Goal: Information Seeking & Learning: Check status

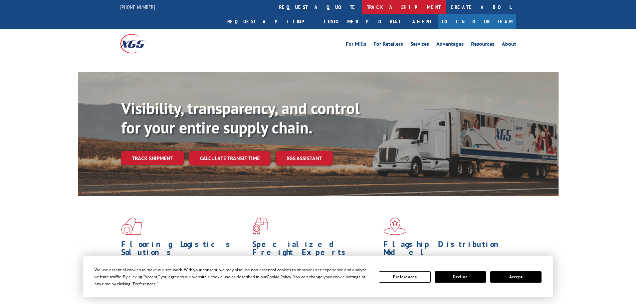
click at [362, 5] on link "track a shipment" at bounding box center [404, 7] width 84 height 14
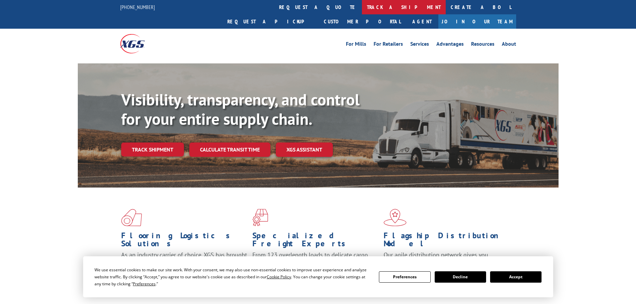
click at [362, 8] on link "track a shipment" at bounding box center [404, 7] width 84 height 14
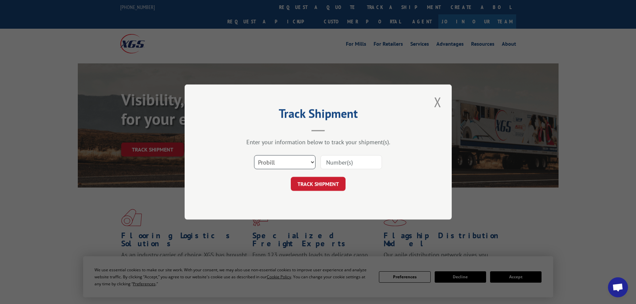
drag, startPoint x: 284, startPoint y: 162, endPoint x: 282, endPoint y: 168, distance: 7.1
click at [284, 162] on select "Select category... Probill BOL PO" at bounding box center [284, 162] width 61 height 14
select select "bol"
click at [254, 155] on select "Select category... Probill BOL PO" at bounding box center [284, 162] width 61 height 14
click at [326, 168] on input at bounding box center [351, 162] width 61 height 14
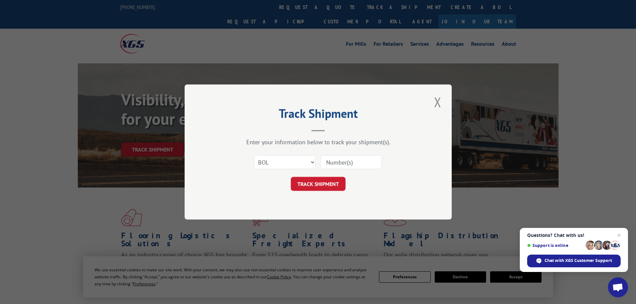
paste input "5956469"
type input "5956469"
click at [328, 186] on button "TRACK SHIPMENT" at bounding box center [318, 184] width 55 height 14
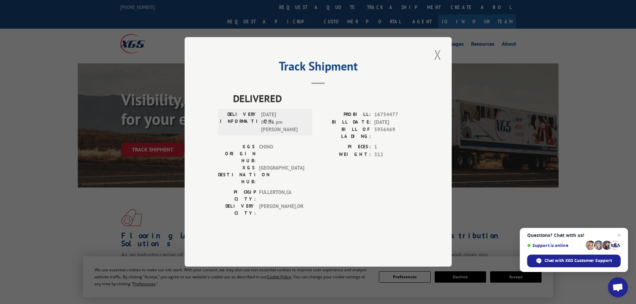
click at [433, 64] on button "Close modal" at bounding box center [437, 54] width 11 height 18
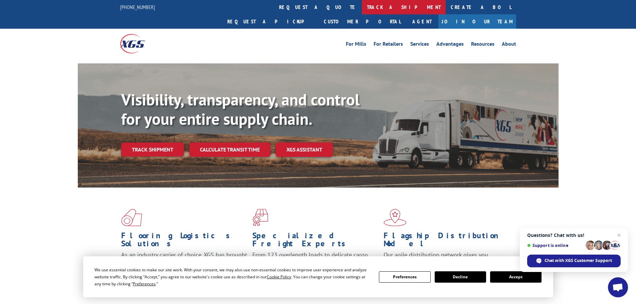
click at [362, 7] on link "track a shipment" at bounding box center [404, 7] width 84 height 14
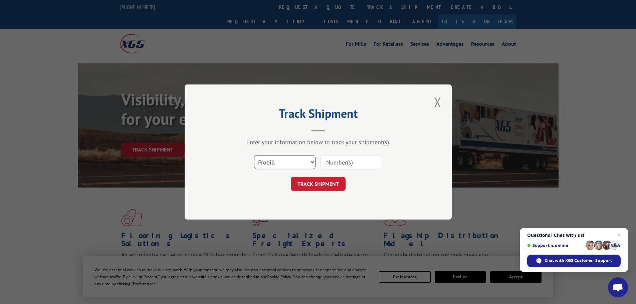
click at [283, 165] on select "Select category... Probill BOL PO" at bounding box center [284, 162] width 61 height 14
select select "bol"
click at [254, 155] on select "Select category... Probill BOL PO" at bounding box center [284, 162] width 61 height 14
click at [345, 165] on input at bounding box center [351, 162] width 61 height 14
paste input "4843973"
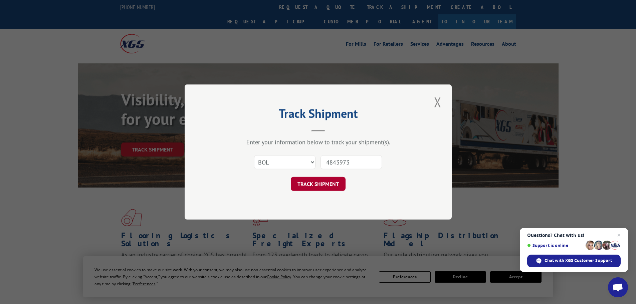
type input "4843973"
click at [331, 182] on button "TRACK SHIPMENT" at bounding box center [318, 184] width 55 height 14
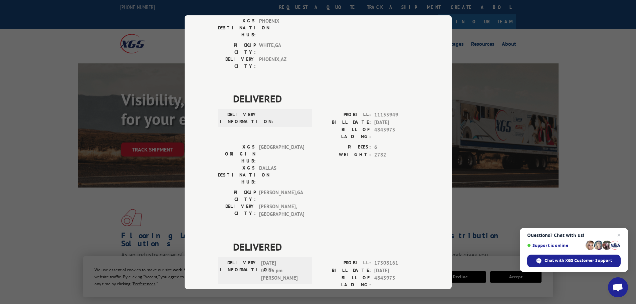
scroll to position [132, 0]
